Goal: Task Accomplishment & Management: Complete application form

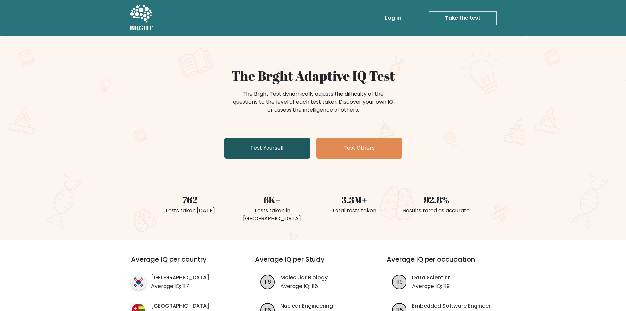
click at [270, 150] on link "Test Yourself" at bounding box center [267, 147] width 85 height 21
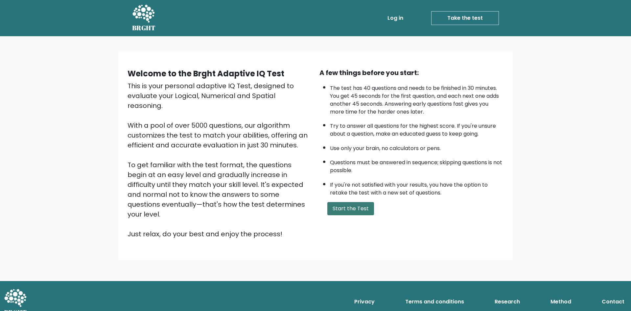
click at [362, 203] on button "Start the Test" at bounding box center [350, 208] width 47 height 13
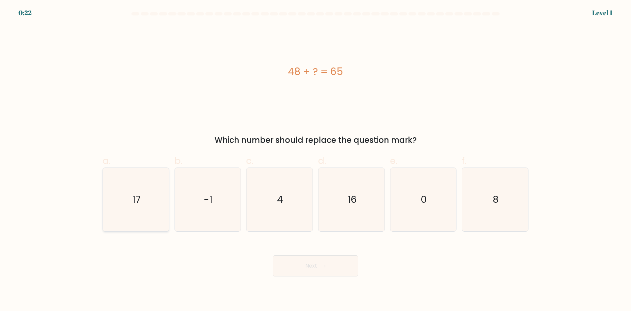
click at [156, 180] on icon "17" at bounding box center [135, 199] width 63 height 63
click at [316, 160] on input "a. 17" at bounding box center [316, 158] width 0 height 4
radio input "true"
click at [289, 257] on button "Next" at bounding box center [315, 265] width 85 height 21
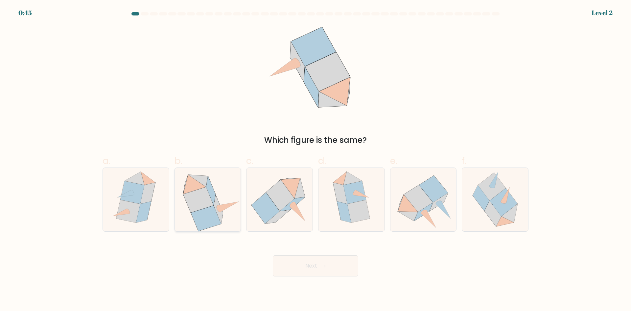
click at [200, 211] on icon at bounding box center [206, 217] width 30 height 25
click at [316, 160] on input "b." at bounding box center [316, 158] width 0 height 4
radio input "true"
click at [305, 265] on button "Next" at bounding box center [315, 265] width 85 height 21
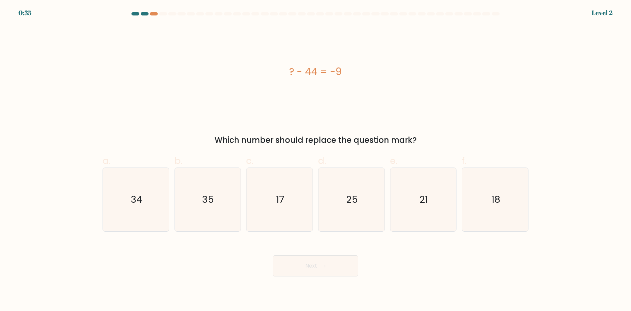
click at [291, 67] on div "? - 44 = -9" at bounding box center [316, 71] width 426 height 15
click at [295, 74] on div "? - 44 = -9" at bounding box center [316, 71] width 426 height 15
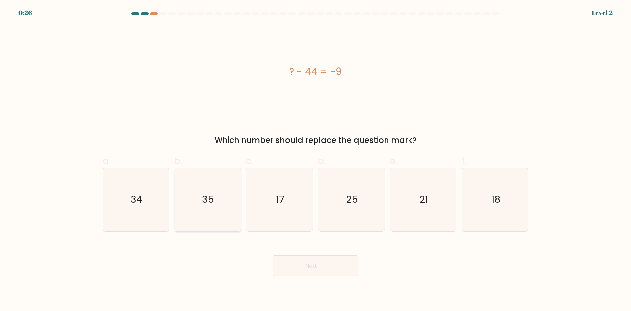
click at [222, 180] on icon "35" at bounding box center [207, 199] width 63 height 63
click at [316, 160] on input "b. 35" at bounding box center [316, 158] width 0 height 4
radio input "true"
click at [331, 265] on button "Next" at bounding box center [315, 265] width 85 height 21
